Goal: Task Accomplishment & Management: Manage account settings

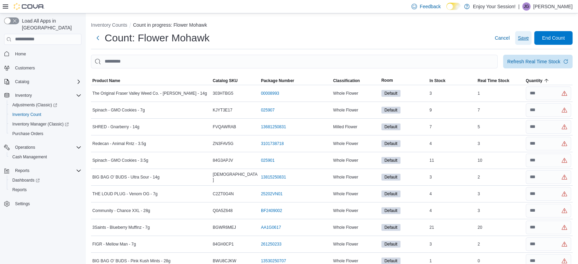
click at [528, 37] on span "Save" at bounding box center [522, 38] width 11 height 7
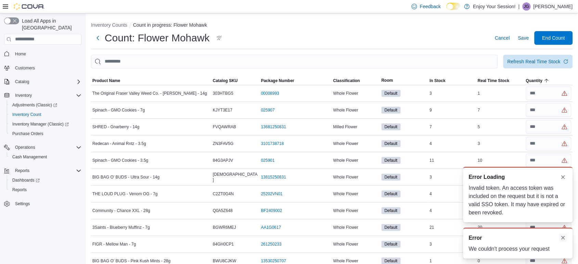
click at [565, 236] on button "Dismiss toast" at bounding box center [562, 237] width 8 height 8
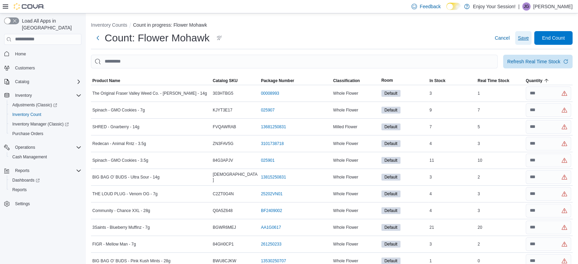
click at [526, 39] on span "Save" at bounding box center [522, 38] width 11 height 7
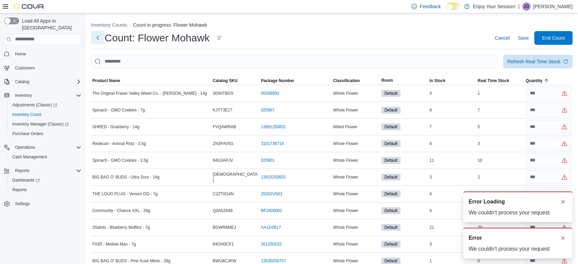
click at [97, 35] on button "Next" at bounding box center [98, 38] width 14 height 14
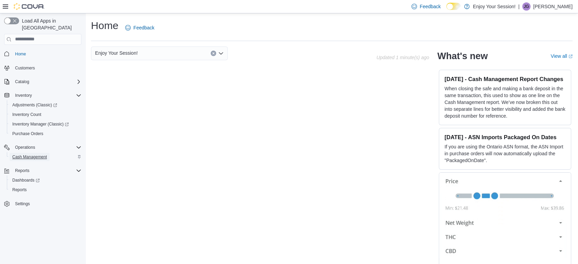
click at [33, 154] on span "Cash Management" at bounding box center [29, 156] width 35 height 5
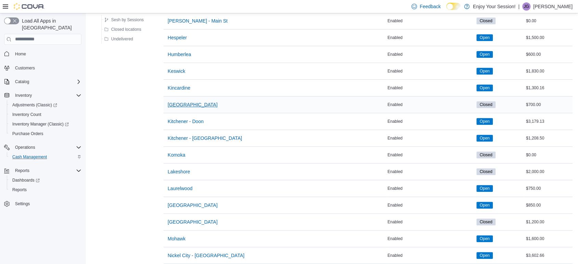
scroll to position [380, 0]
click at [175, 235] on span "Mohawk" at bounding box center [176, 238] width 18 height 7
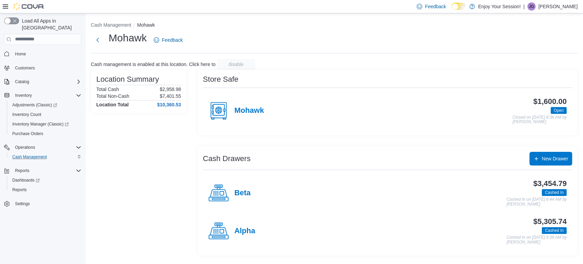
click at [233, 232] on div "Alpha" at bounding box center [231, 231] width 47 height 21
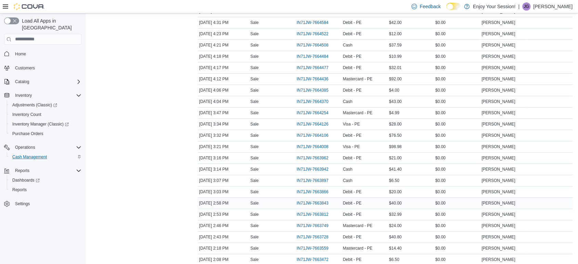
scroll to position [759, 0]
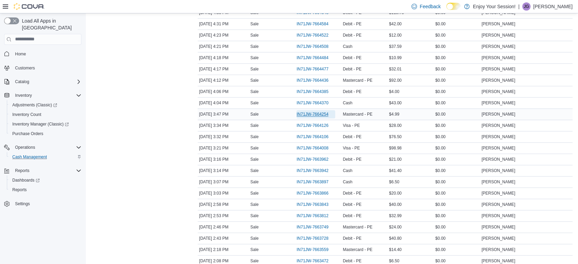
click at [318, 110] on span "IN71JW-7664254" at bounding box center [315, 114] width 39 height 8
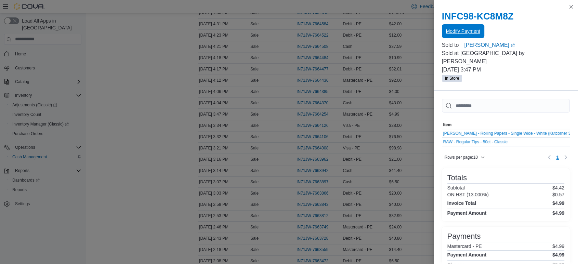
click at [467, 29] on span "Modify Payment" at bounding box center [463, 31] width 34 height 7
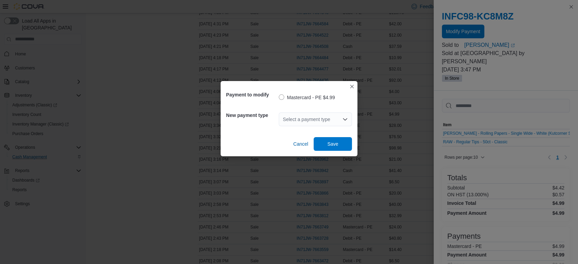
click at [299, 122] on div "Select a payment type" at bounding box center [315, 119] width 73 height 14
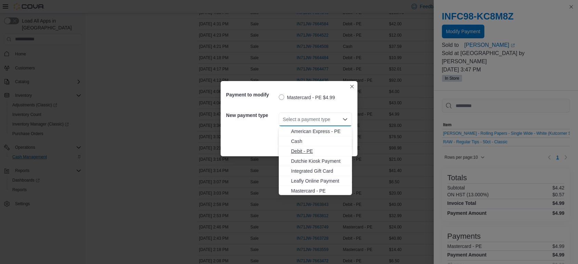
click at [308, 148] on span "Debit - PE" at bounding box center [319, 151] width 57 height 7
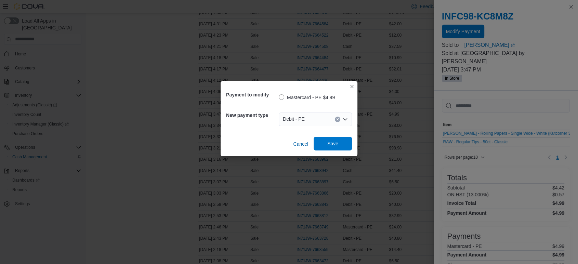
click at [322, 140] on span "Save" at bounding box center [332, 144] width 30 height 14
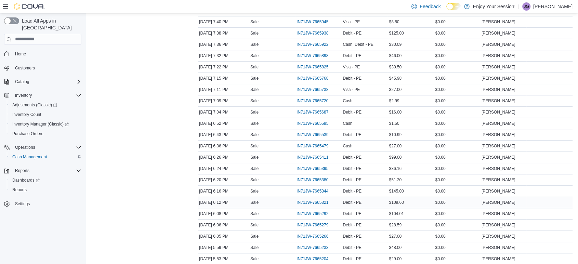
scroll to position [342, 0]
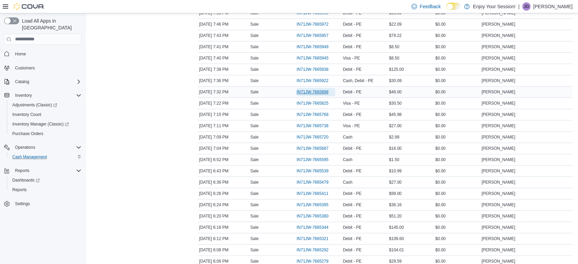
click at [310, 90] on span "IN71JW-7665898" at bounding box center [312, 91] width 32 height 5
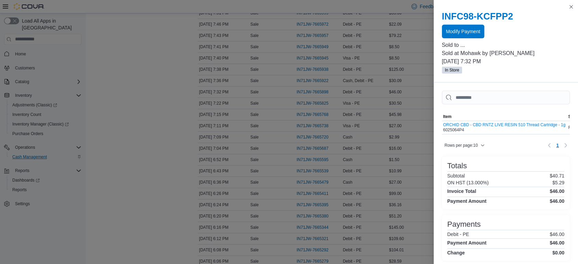
click at [466, 23] on div "INFC98-KCFPP2 Modify Payment" at bounding box center [506, 24] width 128 height 27
click at [454, 37] on span "Modify Payment" at bounding box center [463, 31] width 34 height 14
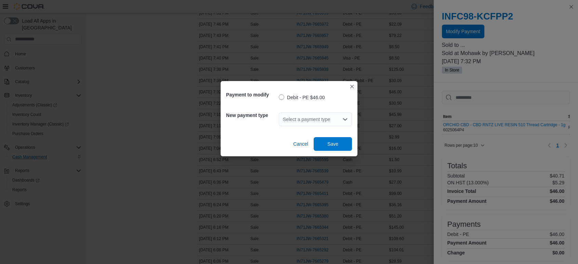
click at [329, 117] on div "Select a payment type" at bounding box center [315, 119] width 73 height 14
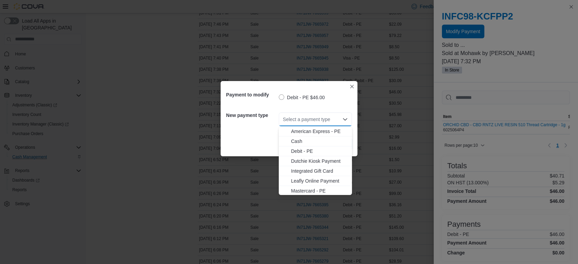
scroll to position [21, 0]
click at [304, 191] on span "Visa - PE" at bounding box center [319, 189] width 57 height 7
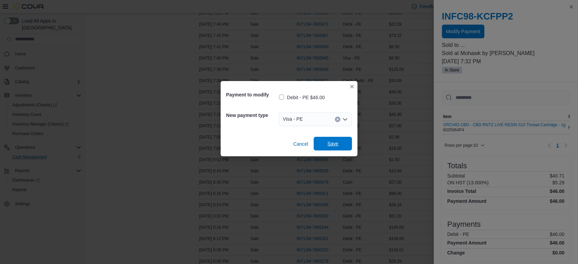
click at [338, 147] on span "Save" at bounding box center [332, 143] width 11 height 7
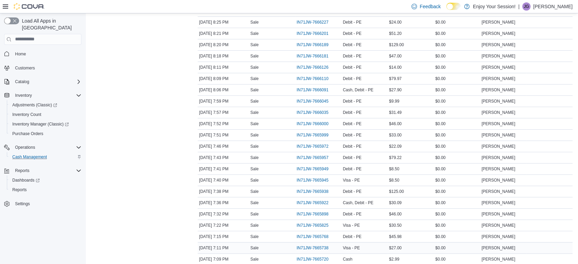
scroll to position [190, 0]
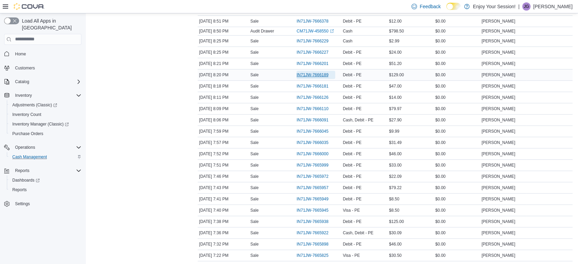
click at [299, 72] on span "IN71JW-7666189" at bounding box center [312, 74] width 32 height 5
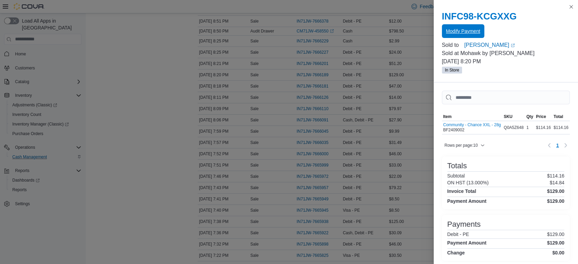
click at [454, 34] on span "Modify Payment" at bounding box center [463, 31] width 34 height 7
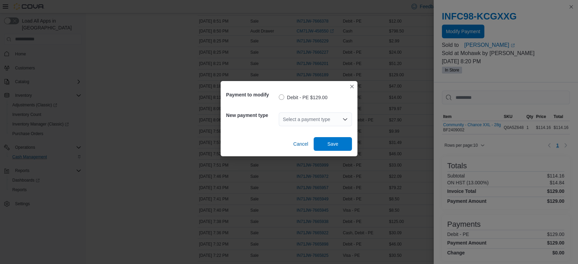
click at [314, 123] on div "Select a payment type" at bounding box center [315, 119] width 73 height 14
click at [324, 119] on div "Select a payment type Combo box. Selected. Combo box input. Select a payment ty…" at bounding box center [315, 119] width 73 height 14
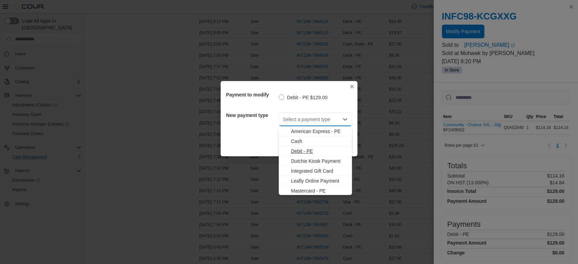
scroll to position [21, 0]
click at [294, 188] on span "Visa - PE" at bounding box center [319, 189] width 57 height 7
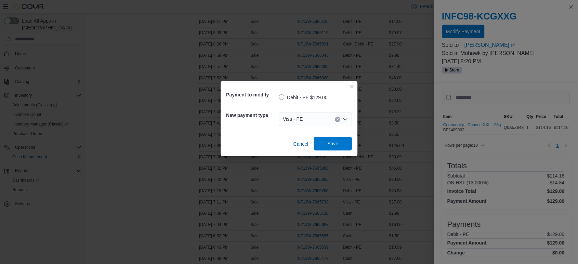
click at [334, 145] on span "Save" at bounding box center [332, 143] width 11 height 7
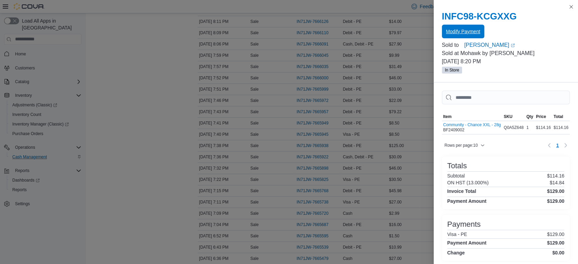
scroll to position [228, 0]
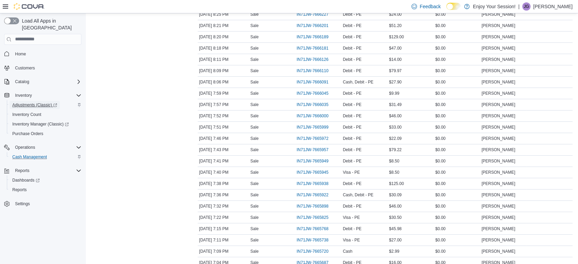
click at [41, 102] on span "Adjustments (Classic)" at bounding box center [34, 104] width 45 height 5
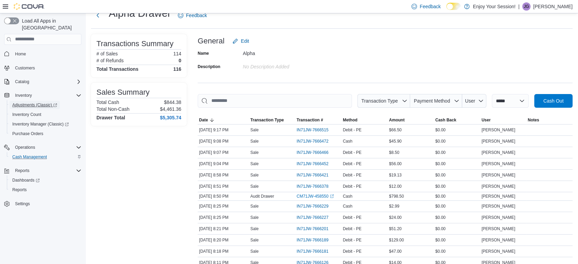
scroll to position [0, 0]
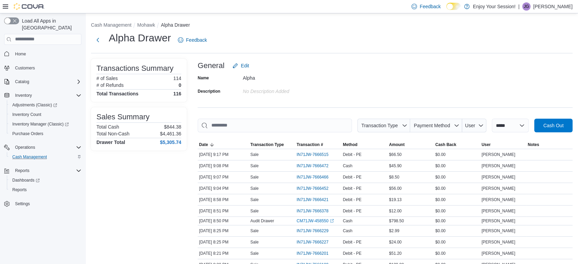
click at [547, 9] on p "[PERSON_NAME]" at bounding box center [552, 6] width 39 height 8
click at [529, 66] on span "Sign Out" at bounding box center [528, 65] width 18 height 7
